Goal: Check status: Check status

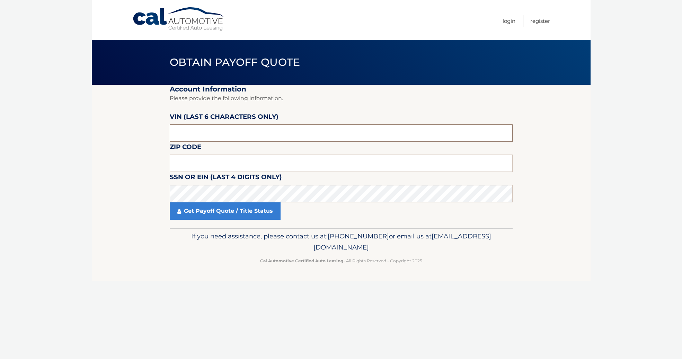
click at [220, 131] on input "text" at bounding box center [341, 132] width 343 height 17
type input "155771"
type input "07731"
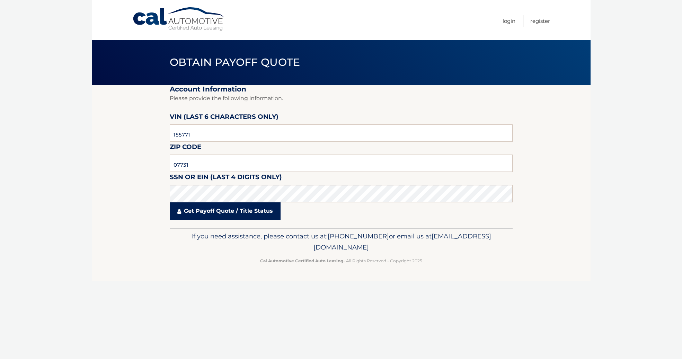
click at [257, 207] on link "Get Payoff Quote / Title Status" at bounding box center [225, 210] width 111 height 17
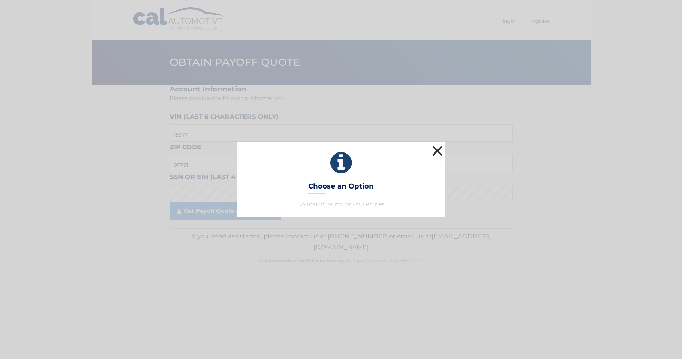
click at [436, 150] on button "×" at bounding box center [437, 151] width 14 height 14
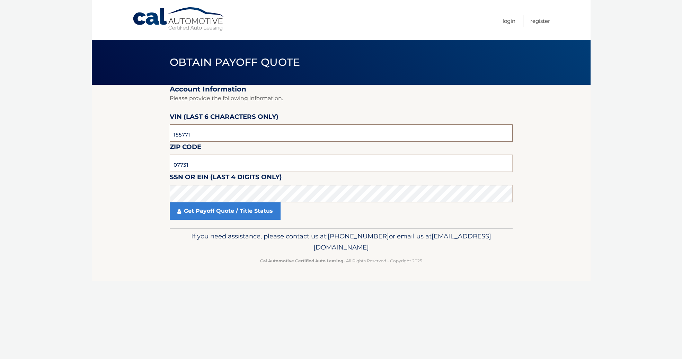
click at [219, 136] on input "155771" at bounding box center [341, 132] width 343 height 17
type input "155771"
type input "07731"
click at [213, 209] on link "Get Payoff Quote / Title Status" at bounding box center [225, 210] width 111 height 17
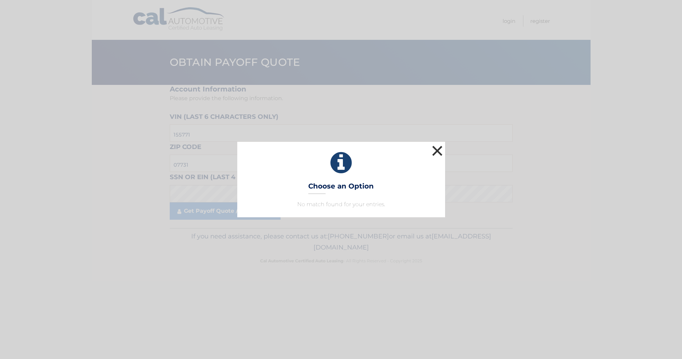
click at [438, 145] on button "×" at bounding box center [437, 151] width 14 height 14
